Goal: Information Seeking & Learning: Learn about a topic

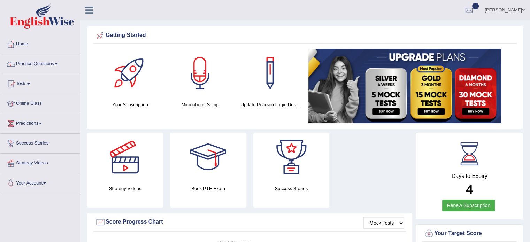
click at [57, 63] on span at bounding box center [56, 63] width 3 height 1
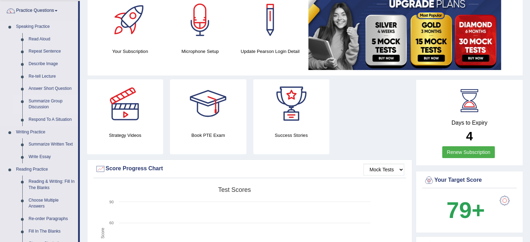
scroll to position [70, 0]
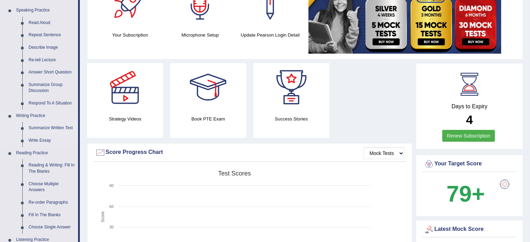
click at [53, 128] on link "Summarize Written Text" at bounding box center [51, 128] width 53 height 13
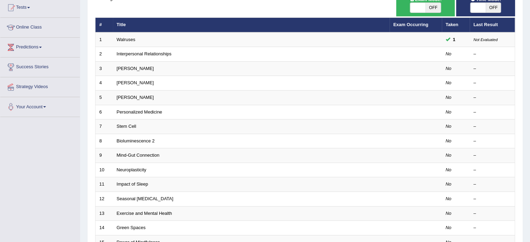
scroll to position [35, 0]
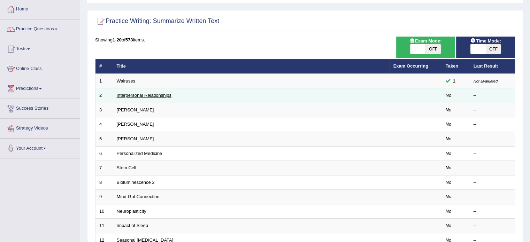
click at [145, 93] on link "Interpersonal Relationships" at bounding box center [144, 95] width 55 height 5
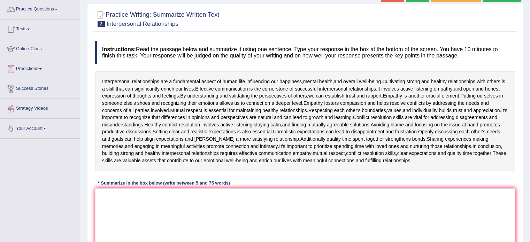
scroll to position [54, 0]
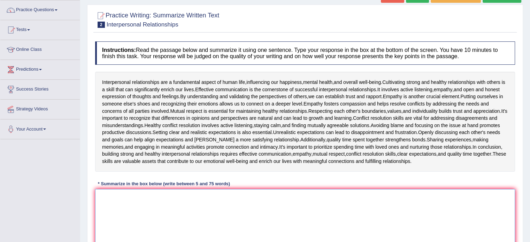
click at [128, 207] on textarea at bounding box center [305, 223] width 420 height 68
type textarea "i"
drag, startPoint x: 102, startPoint y: 80, endPoint x: 136, endPoint y: 82, distance: 33.8
click at [143, 85] on div "Interpersonal relationships are a fundamental aspect of human life , influencin…" at bounding box center [305, 122] width 420 height 100
drag, startPoint x: 113, startPoint y: 79, endPoint x: 104, endPoint y: 83, distance: 9.7
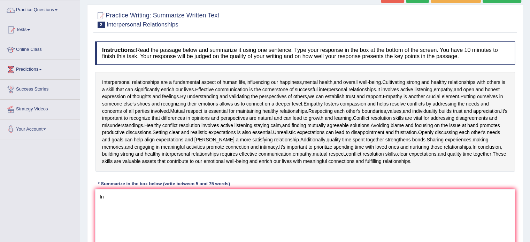
drag, startPoint x: 104, startPoint y: 81, endPoint x: 124, endPoint y: 77, distance: 20.3
click at [159, 88] on div "Interpersonal relationships are a fundamental aspect of human life , influencin…" at bounding box center [305, 122] width 420 height 100
click at [104, 193] on textarea "In" at bounding box center [305, 223] width 420 height 68
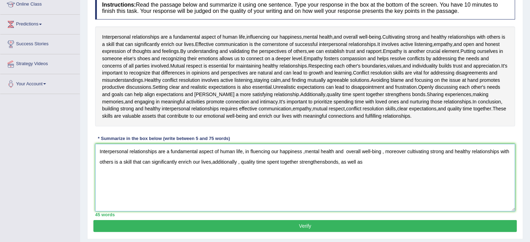
scroll to position [110, 0]
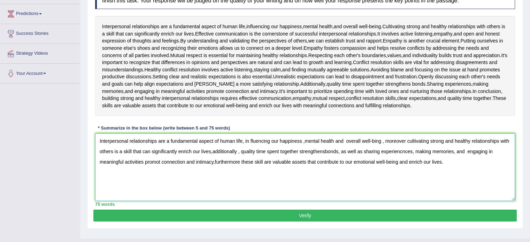
type textarea "Interpersonal relationships are a fundamental aspect of human life, in fluencin…"
click at [316, 214] on button "Verify" at bounding box center [304, 216] width 423 height 12
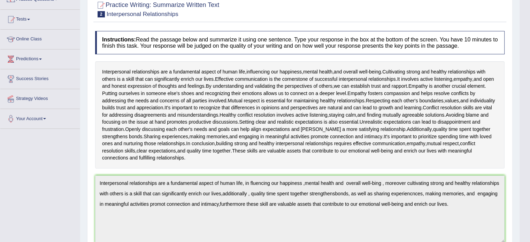
scroll to position [0, 0]
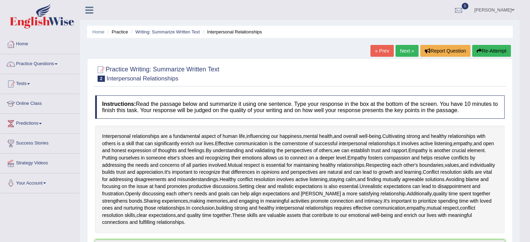
click at [500, 51] on button "Re-Attempt" at bounding box center [491, 51] width 39 height 12
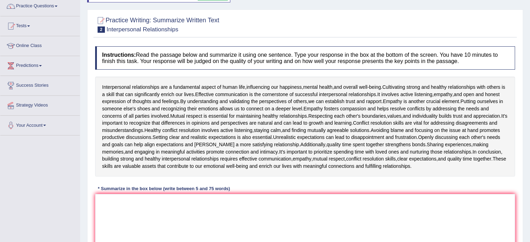
scroll to position [127, 0]
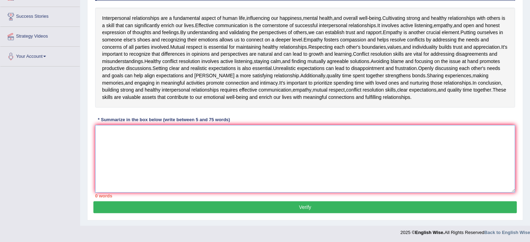
click at [117, 143] on textarea at bounding box center [305, 159] width 420 height 68
paste textarea "nterpersonal relationships are a fundamental aspect of human life, in fluencing…"
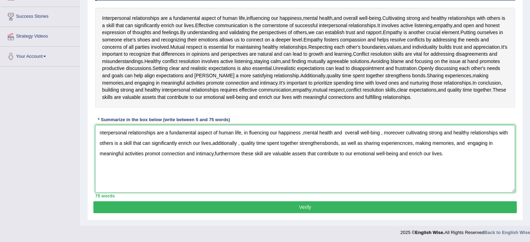
click at [98, 131] on textarea "nterpersonal relationships are a fundamental aspect of human life, in fluencing…" at bounding box center [305, 159] width 420 height 68
click at [249, 131] on textarea "Interpersonal relationships are a fundamental aspect of human life, in fluencin…" at bounding box center [305, 159] width 420 height 68
click at [344, 131] on textarea "Interpersonal relationships are a fundamental aspect of human life, influencing…" at bounding box center [305, 159] width 420 height 68
drag, startPoint x: 300, startPoint y: 142, endPoint x: 330, endPoint y: 144, distance: 30.7
click at [330, 144] on textarea "Interpersonal relationships are a fundamental aspect of human life, influencing…" at bounding box center [305, 159] width 420 height 68
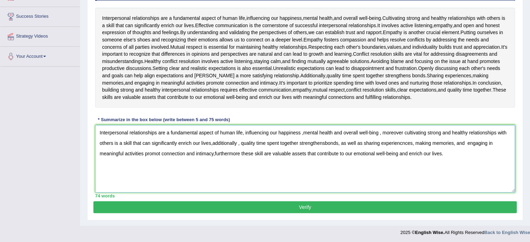
click at [324, 145] on textarea "Interpersonal relationships are a fundamental aspect of human life, influencing…" at bounding box center [305, 159] width 420 height 68
drag, startPoint x: 467, startPoint y: 141, endPoint x: 469, endPoint y: 149, distance: 7.8
click at [467, 141] on textarea "Interpersonal relationships are a fundamental aspect of human life, influencing…" at bounding box center [305, 159] width 420 height 68
click at [468, 142] on textarea "Interpersonal relationships are a fundamental aspect of human life, influencing…" at bounding box center [305, 159] width 420 height 68
type textarea "Interpersonal relationships are a fundamental aspect of human life, influencing…"
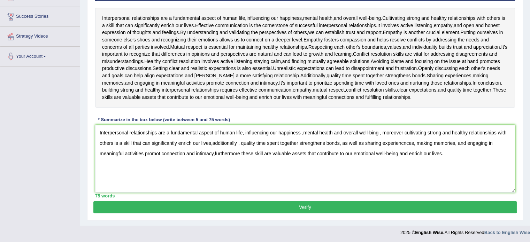
click at [320, 207] on button "Verify" at bounding box center [304, 207] width 423 height 12
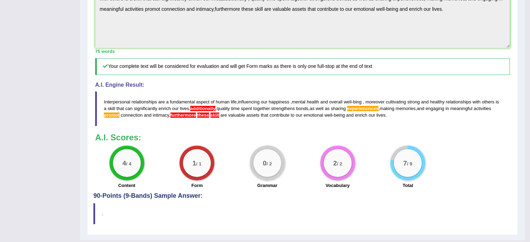
scroll to position [277, 0]
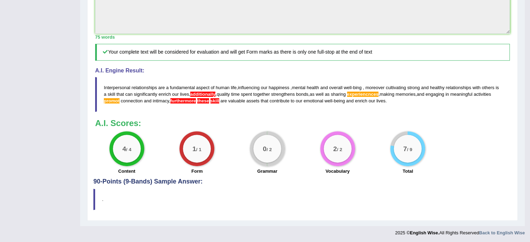
click at [193, 100] on span "furthermore" at bounding box center [183, 100] width 26 height 5
click at [195, 104] on blockquote "Interpersonal relationships are a fundamental aspect of human life , influencin…" at bounding box center [302, 94] width 414 height 34
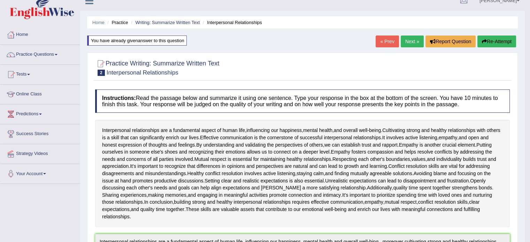
scroll to position [0, 0]
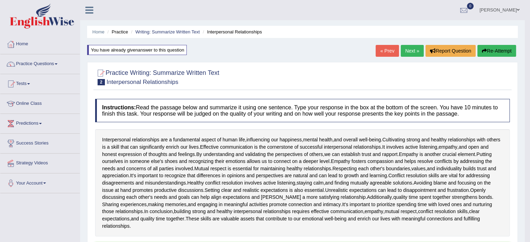
click at [410, 52] on link "Next »" at bounding box center [412, 51] width 23 height 12
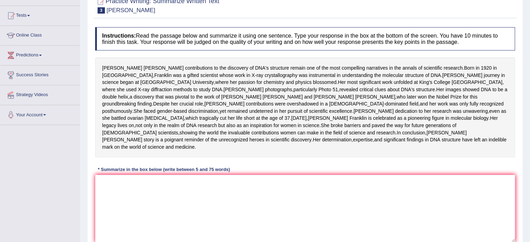
scroll to position [70, 0]
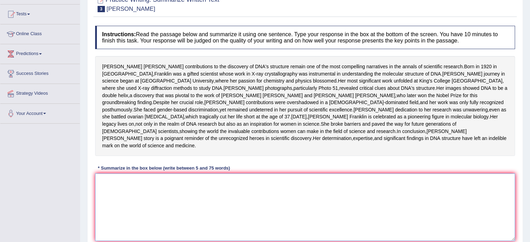
click at [142, 224] on textarea at bounding box center [305, 207] width 420 height 68
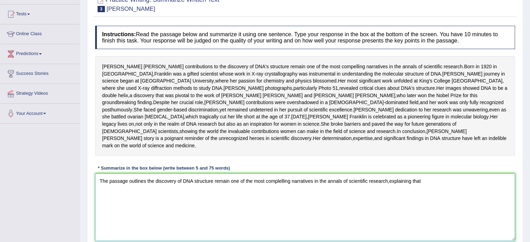
click at [146, 209] on textarea "The passage outlines the discovery of DNA structure remain one of the most comp…" at bounding box center [305, 207] width 420 height 68
click at [498, 212] on textarea "The passage outlines [PERSON_NAME] contributions to the discovery of DNA struct…" at bounding box center [305, 207] width 420 height 68
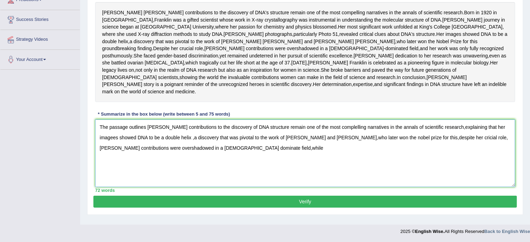
scroll to position [139, 0]
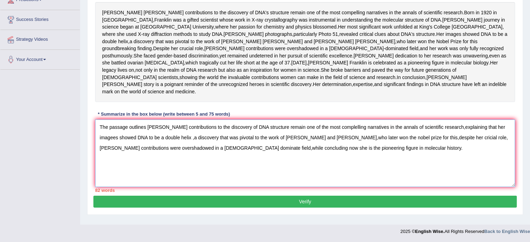
click at [421, 139] on textarea "The passage outlines [PERSON_NAME] contributions to the discovery of DNA struct…" at bounding box center [305, 153] width 420 height 68
click at [457, 139] on textarea "The passage outlines [PERSON_NAME] contributions to the discovery of DNA struct…" at bounding box center [305, 153] width 420 height 68
click at [153, 150] on textarea "The passage outlines [PERSON_NAME] contributions to the discovery of DNA struct…" at bounding box center [305, 153] width 420 height 68
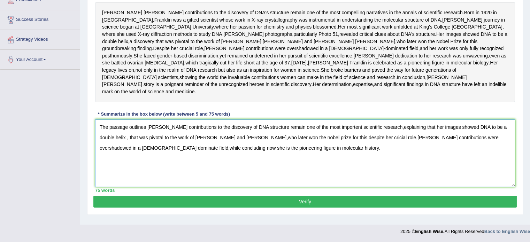
type textarea "The passage outlines [PERSON_NAME] contributions to the discovery of DNA struct…"
click at [303, 208] on button "Verify" at bounding box center [304, 202] width 423 height 12
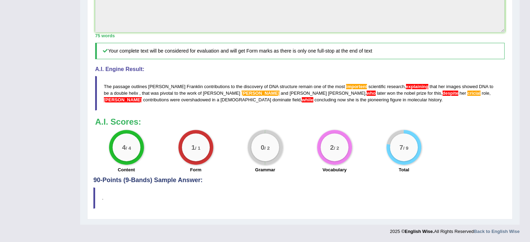
scroll to position [269, 0]
